Goal: Task Accomplishment & Management: Manage account settings

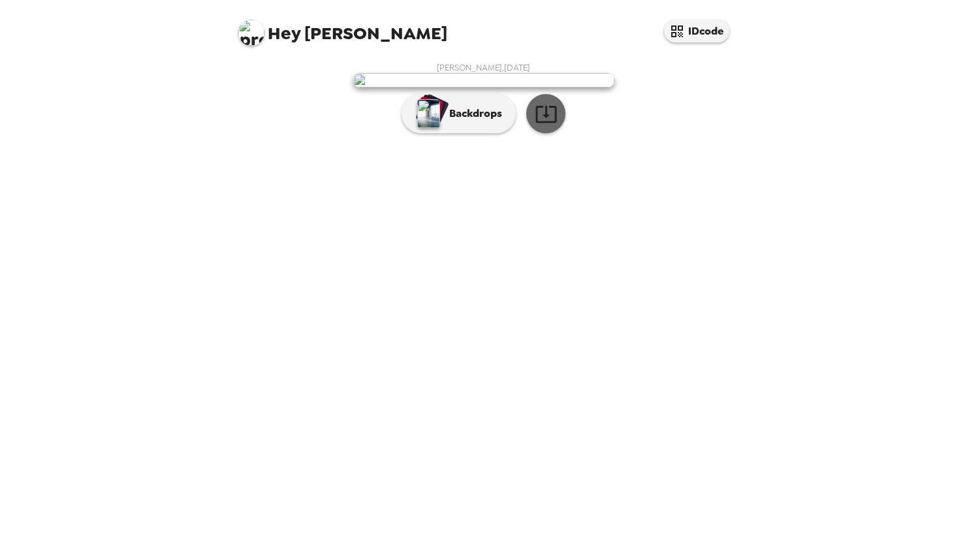
click at [540, 133] on button "button" at bounding box center [545, 113] width 39 height 39
